Goal: Transaction & Acquisition: Purchase product/service

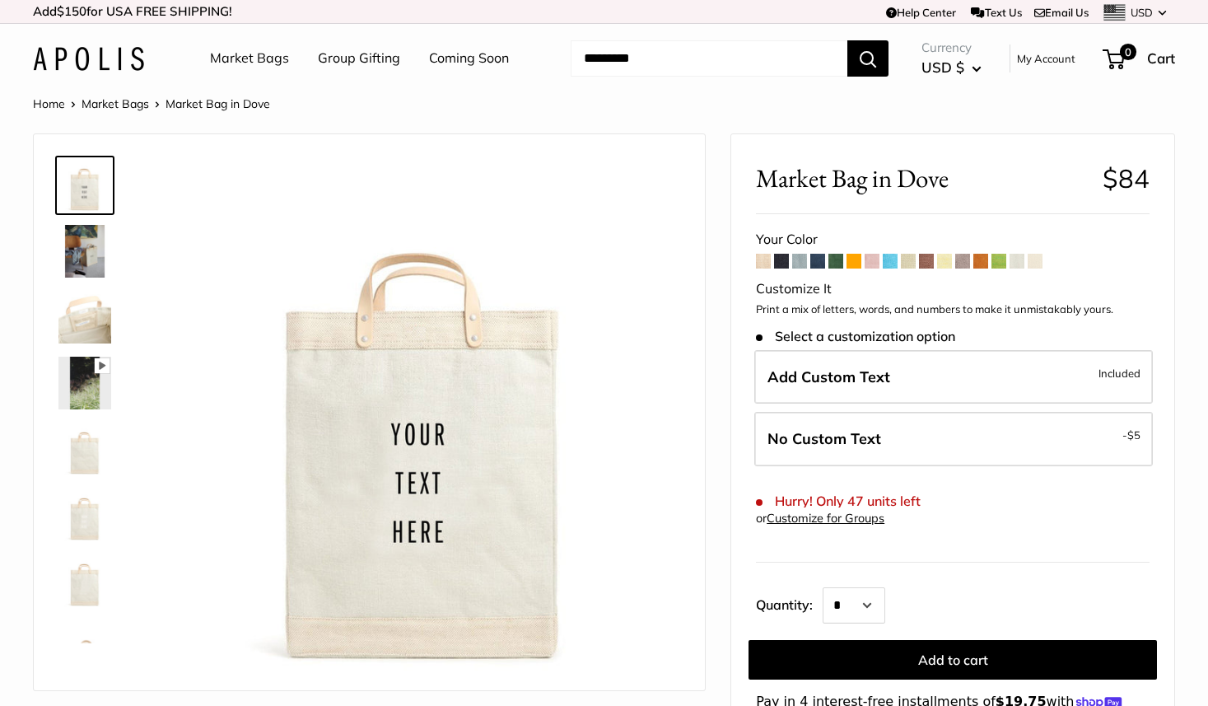
click at [758, 60] on input "Search..." at bounding box center [709, 58] width 277 height 36
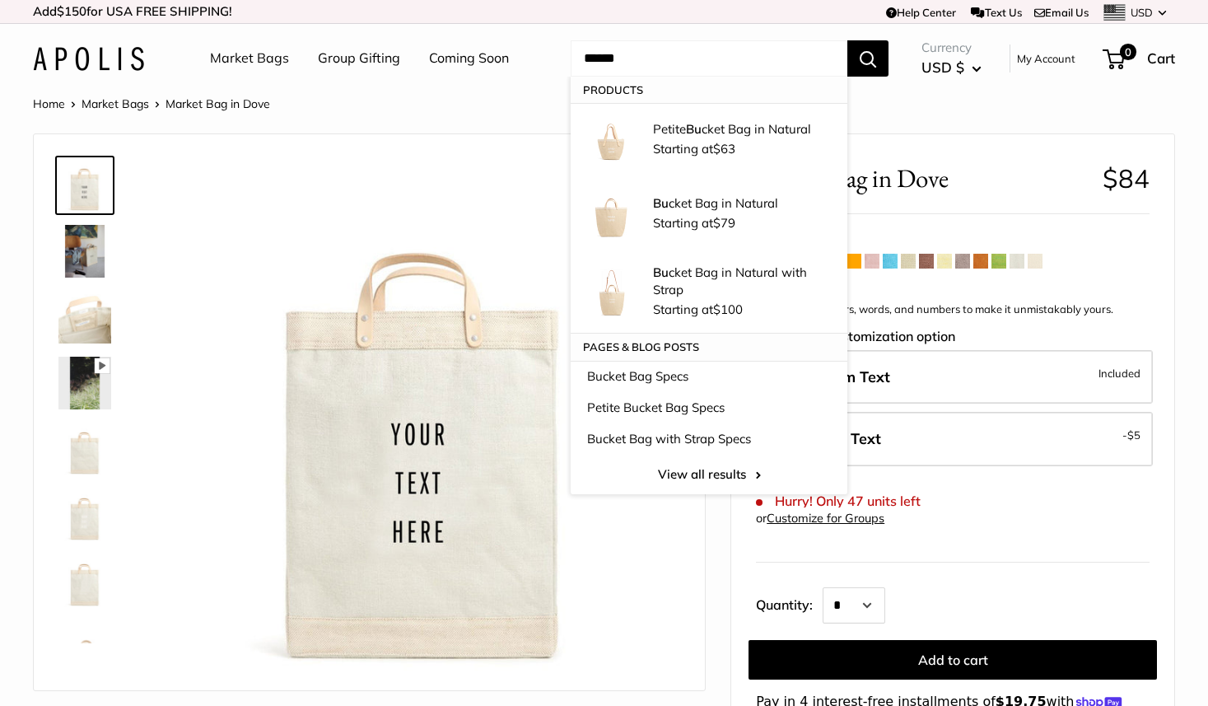
type input "******"
click at [847, 40] on button "Search" at bounding box center [867, 58] width 41 height 36
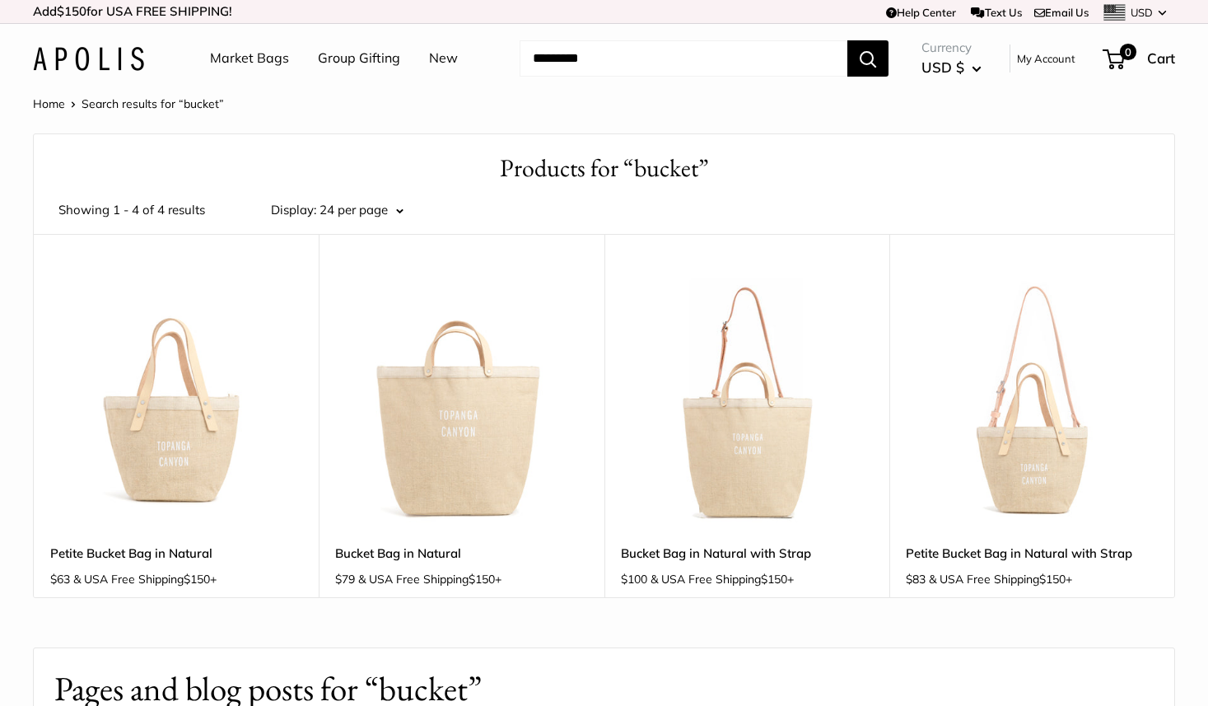
click at [0, 0] on img at bounding box center [0, 0] width 0 height 0
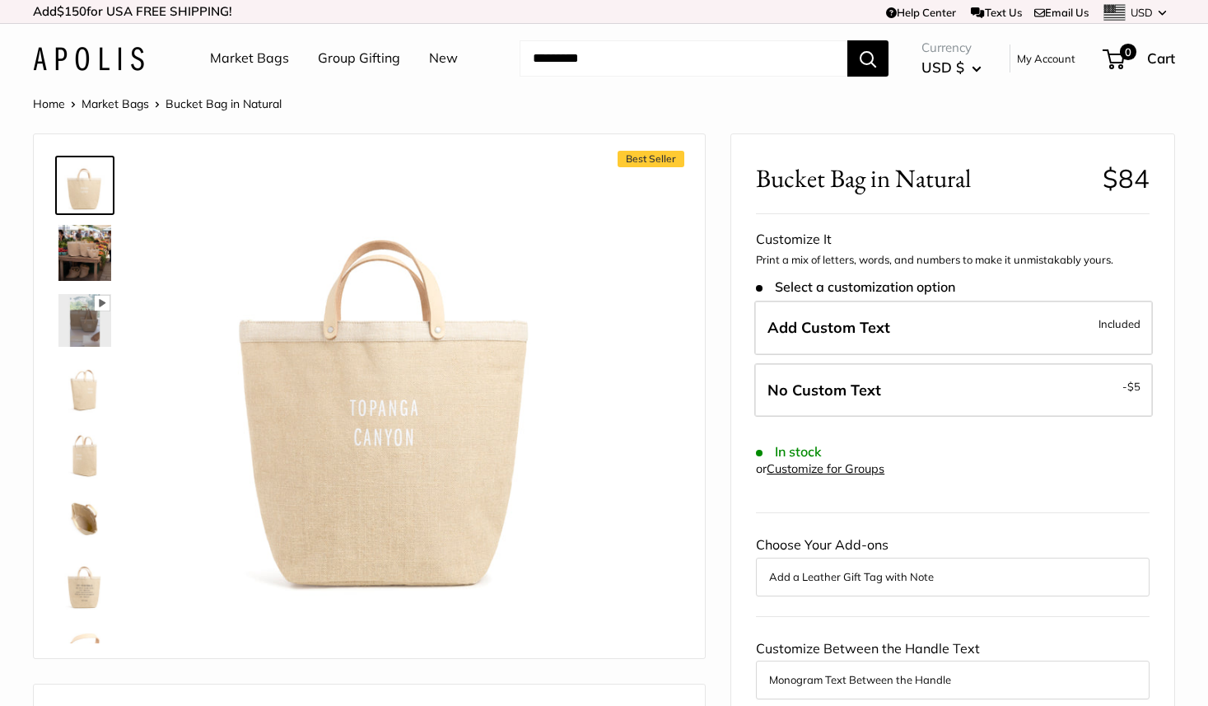
click at [91, 581] on img at bounding box center [84, 583] width 53 height 53
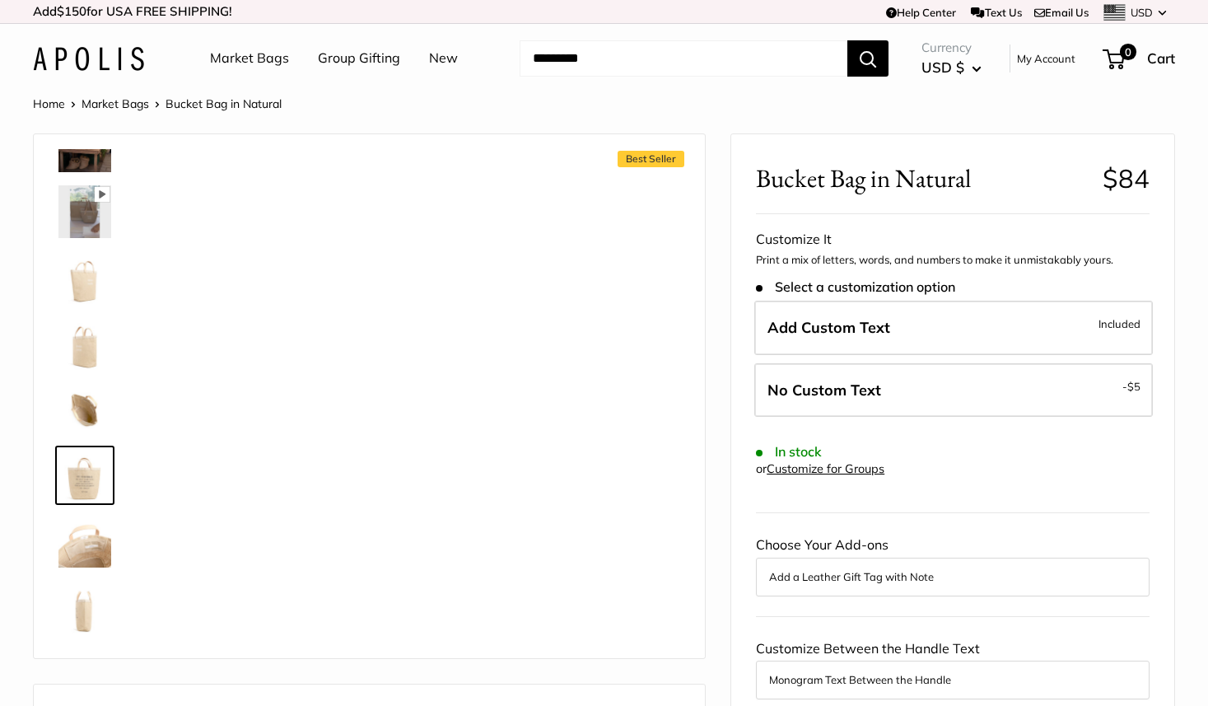
scroll to position [109, 0]
